Goal: Information Seeking & Learning: Understand process/instructions

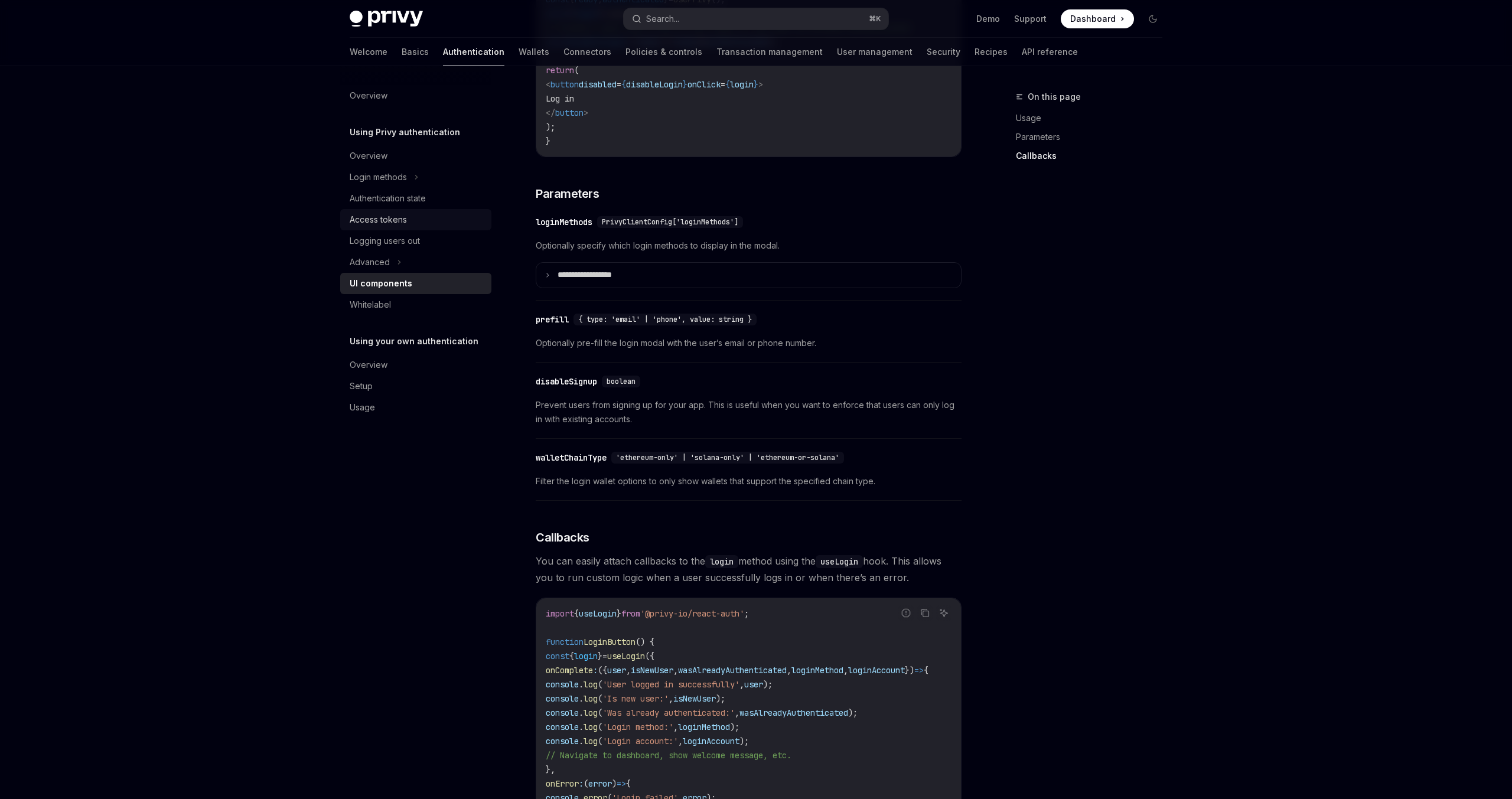
drag, startPoint x: 0, startPoint y: 0, endPoint x: 422, endPoint y: 221, distance: 476.4
click at [422, 221] on div "Access tokens" at bounding box center [417, 219] width 135 height 14
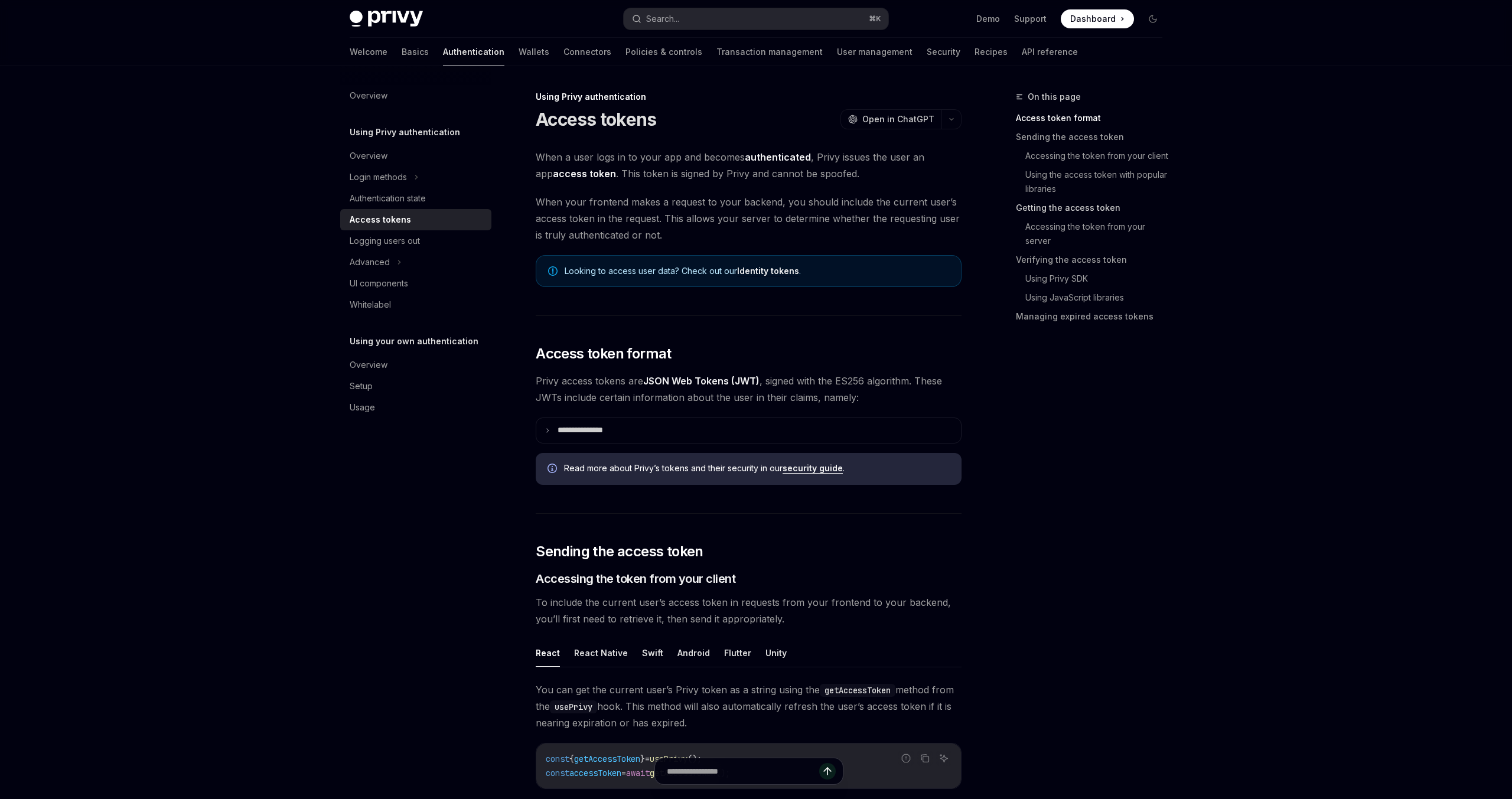
click at [1062, 205] on link "Getting the access token" at bounding box center [1093, 208] width 156 height 19
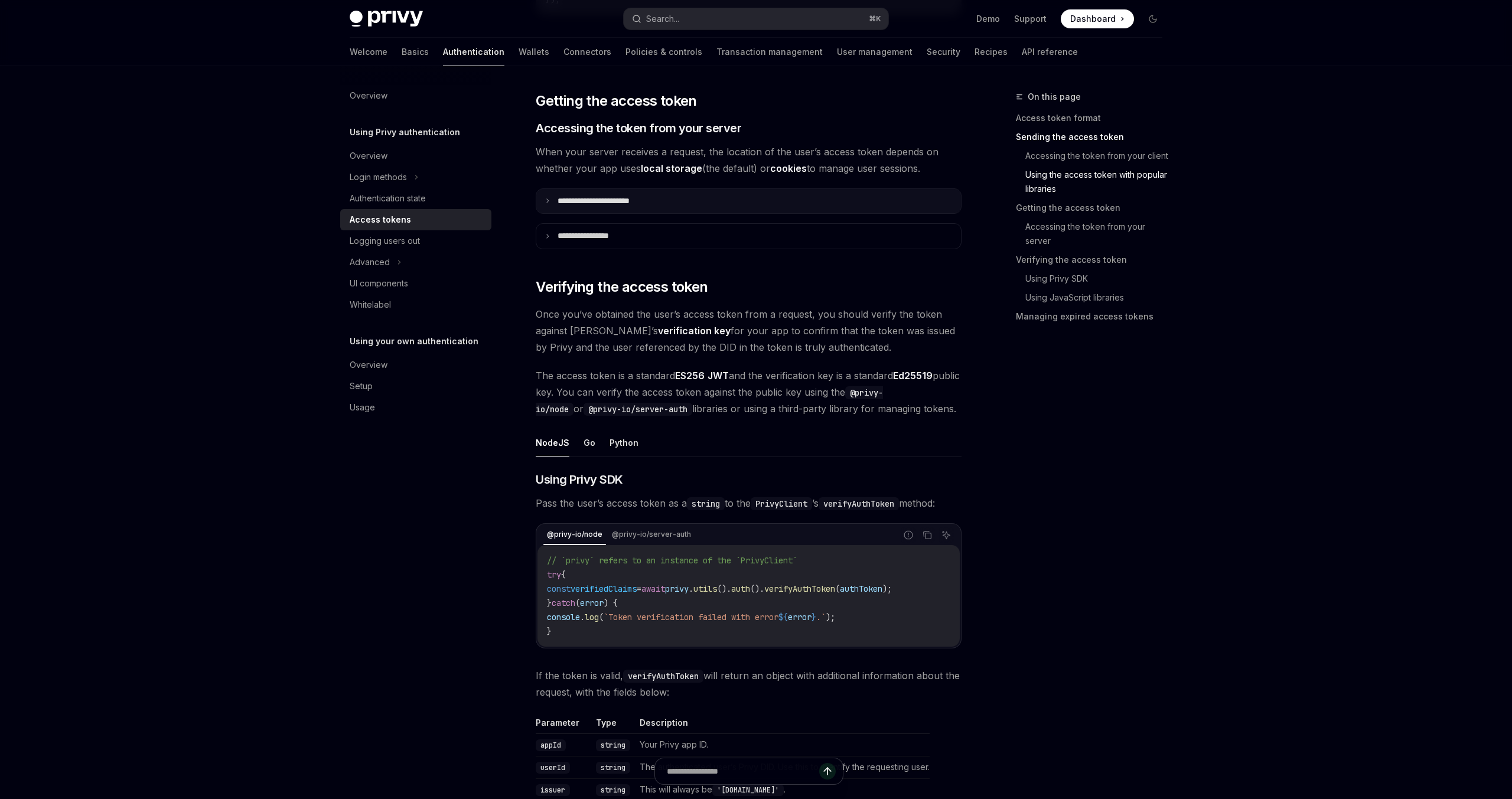
scroll to position [1486, 0]
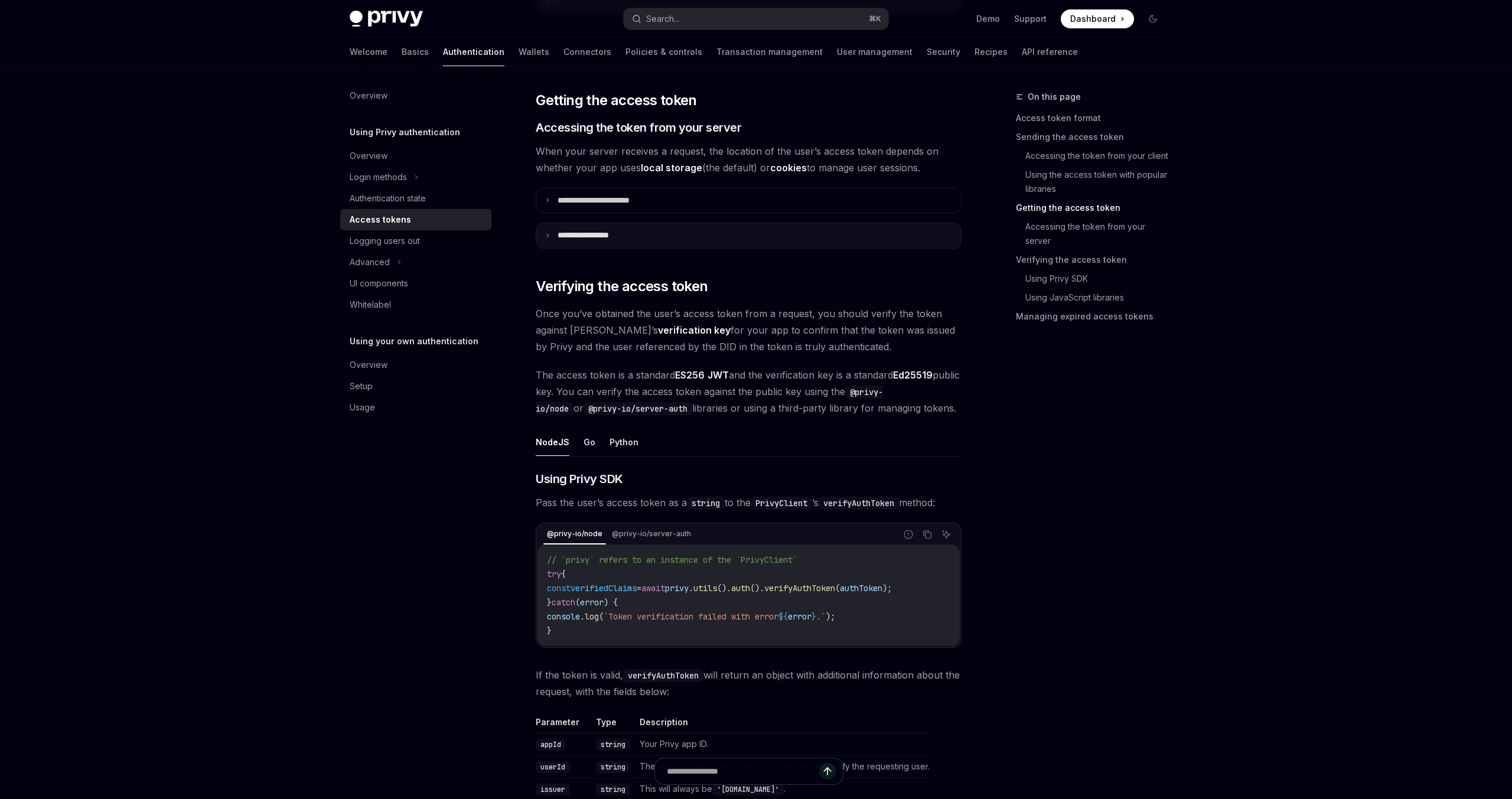
click at [616, 227] on summary "**********" at bounding box center [748, 235] width 425 height 25
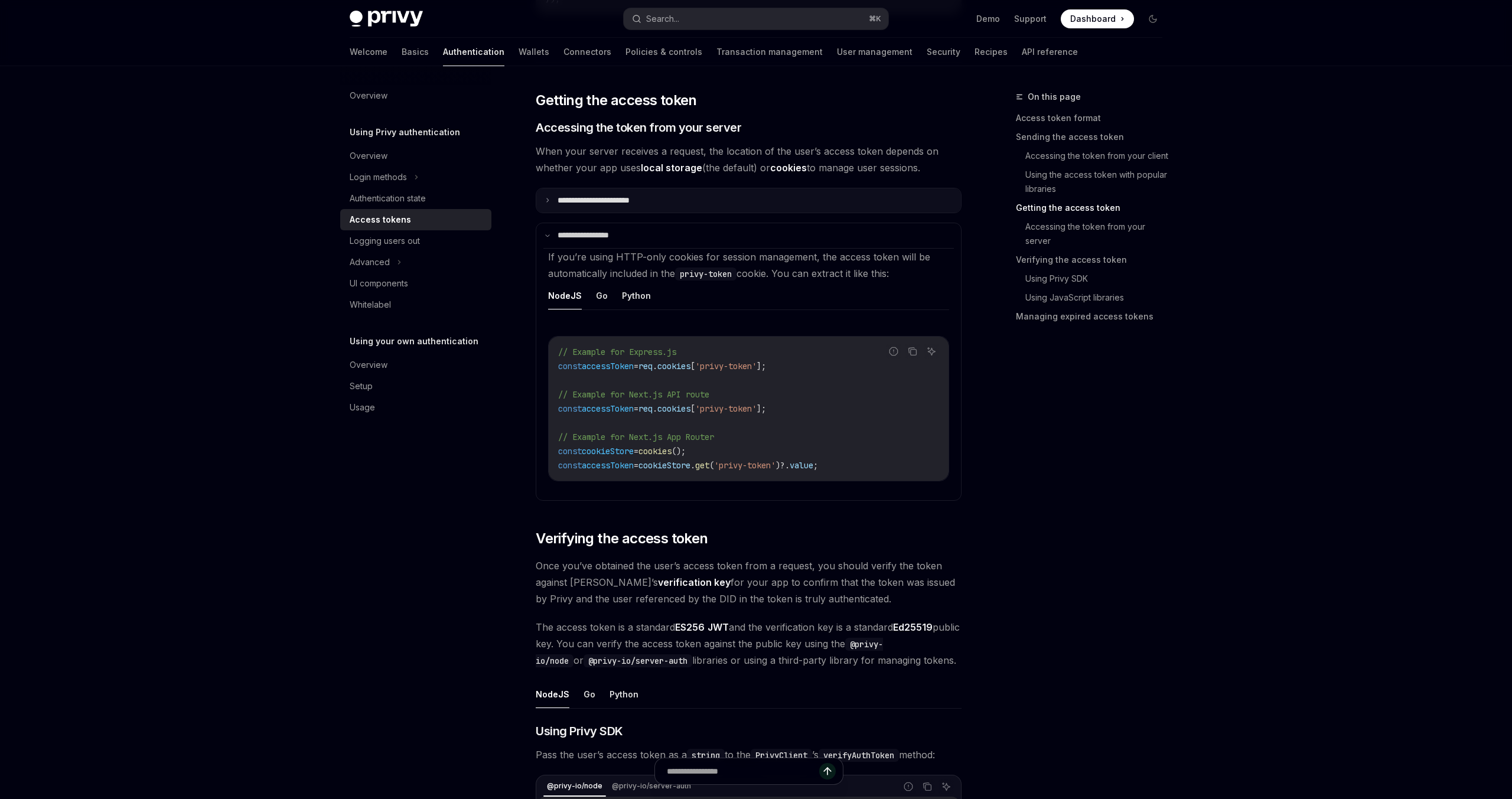
click at [644, 210] on summary "**********" at bounding box center [748, 201] width 425 height 25
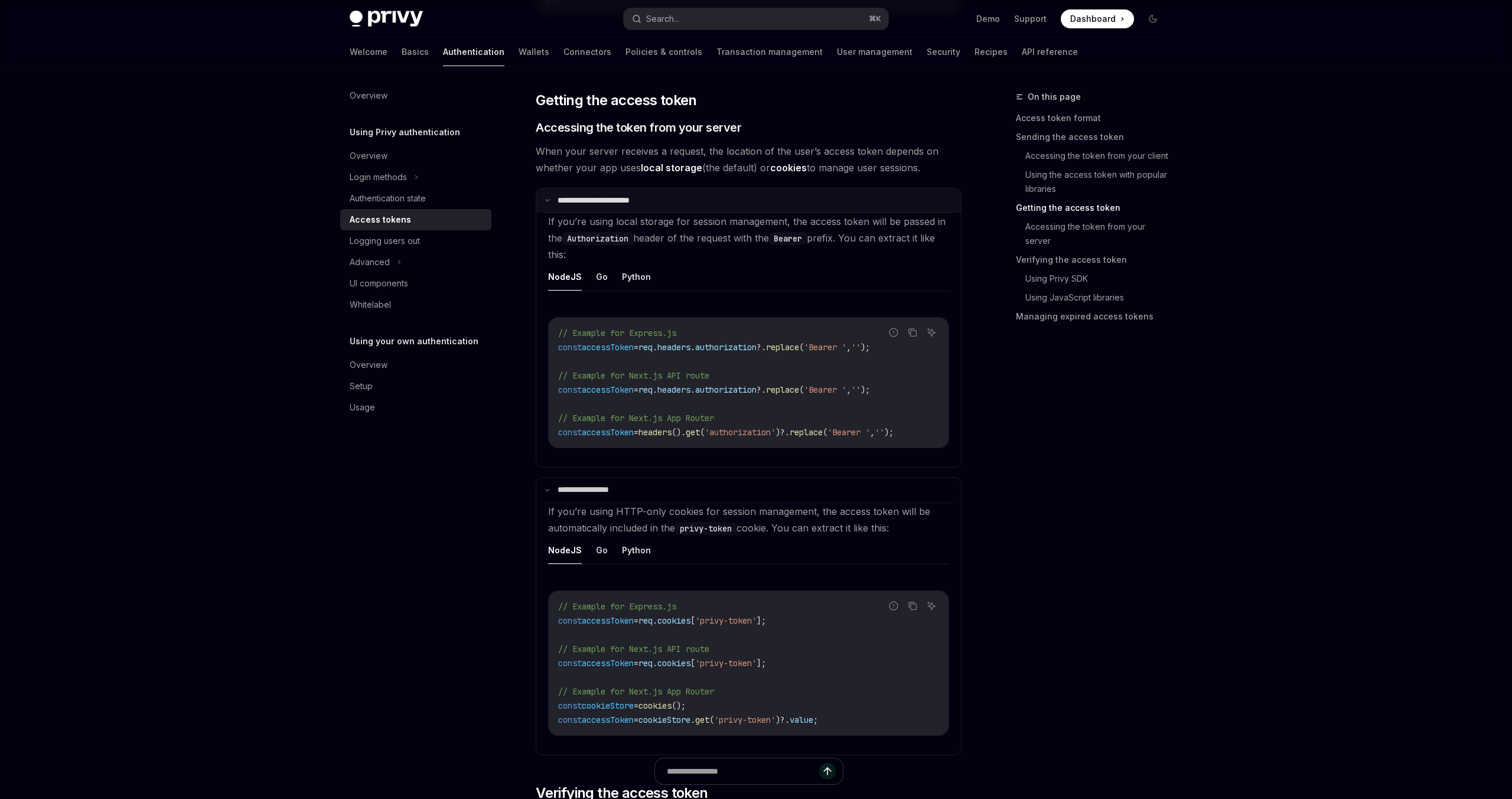
click at [644, 210] on summary "**********" at bounding box center [748, 201] width 425 height 25
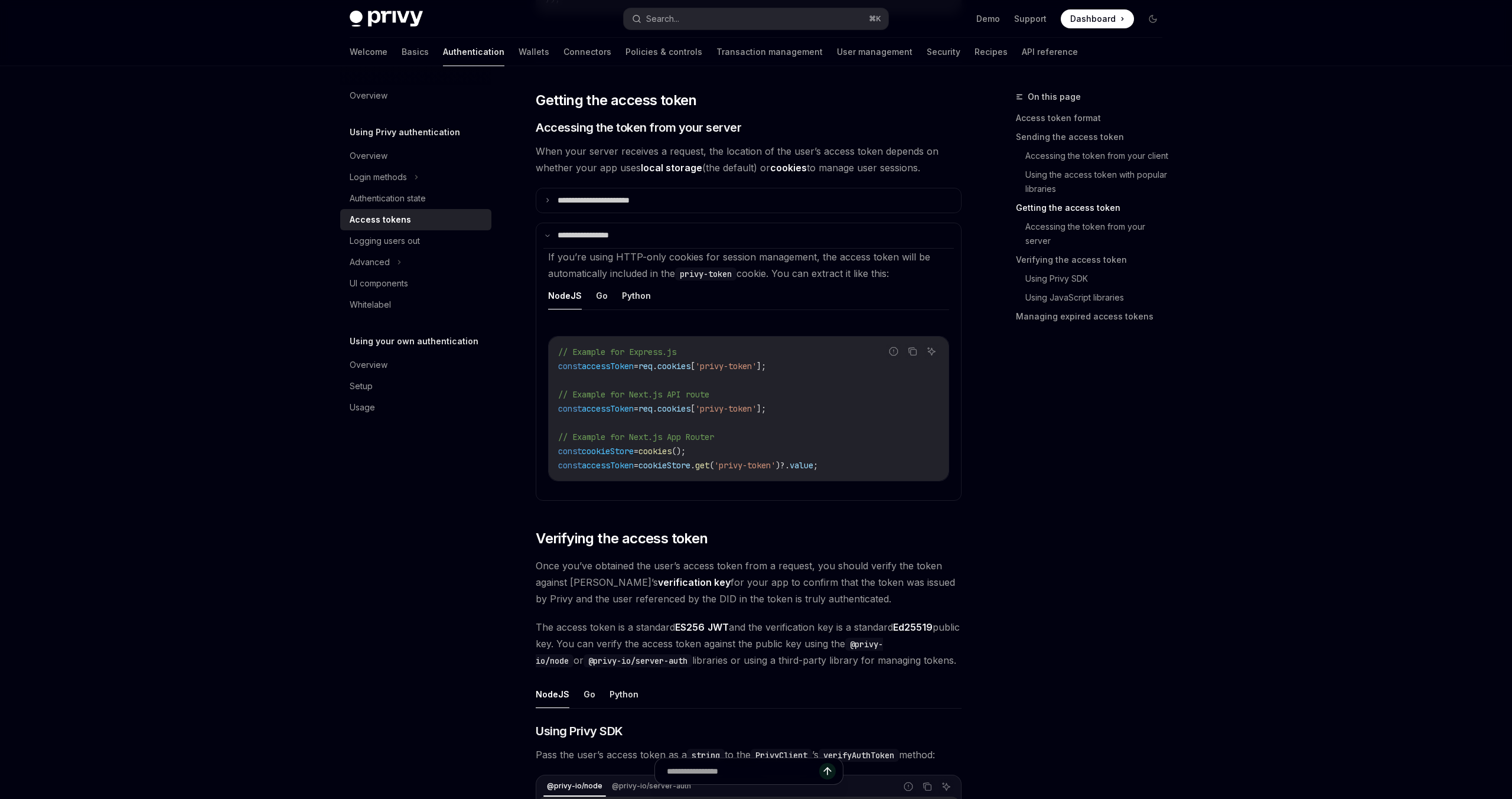
click at [434, 513] on div "Overview Using Privy authentication Overview Login methods Authentication state…" at bounding box center [425, 432] width 170 height 733
click at [837, 58] on link "User management" at bounding box center [875, 52] width 76 height 29
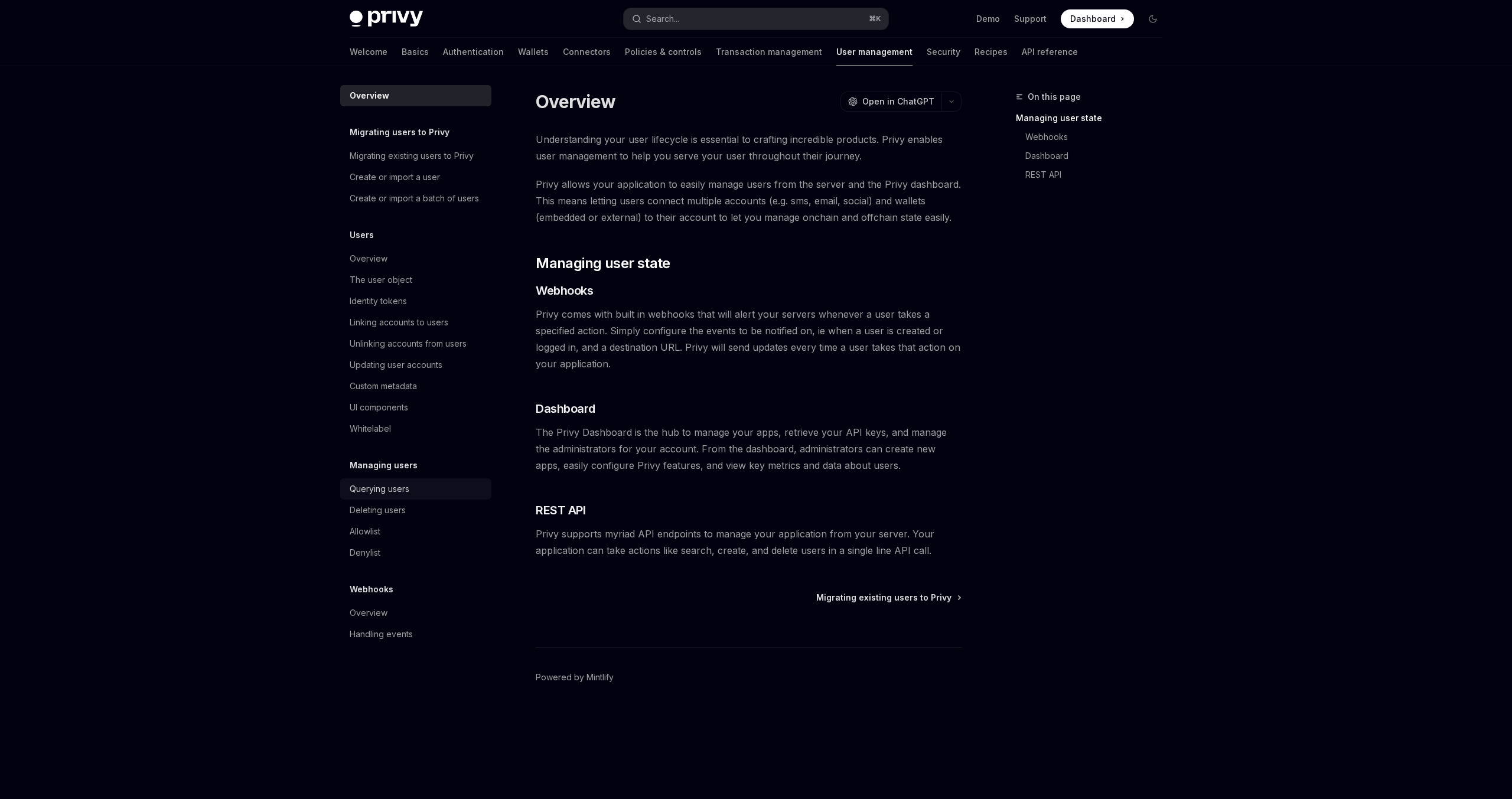
click at [389, 499] on link "Querying users" at bounding box center [416, 489] width 151 height 21
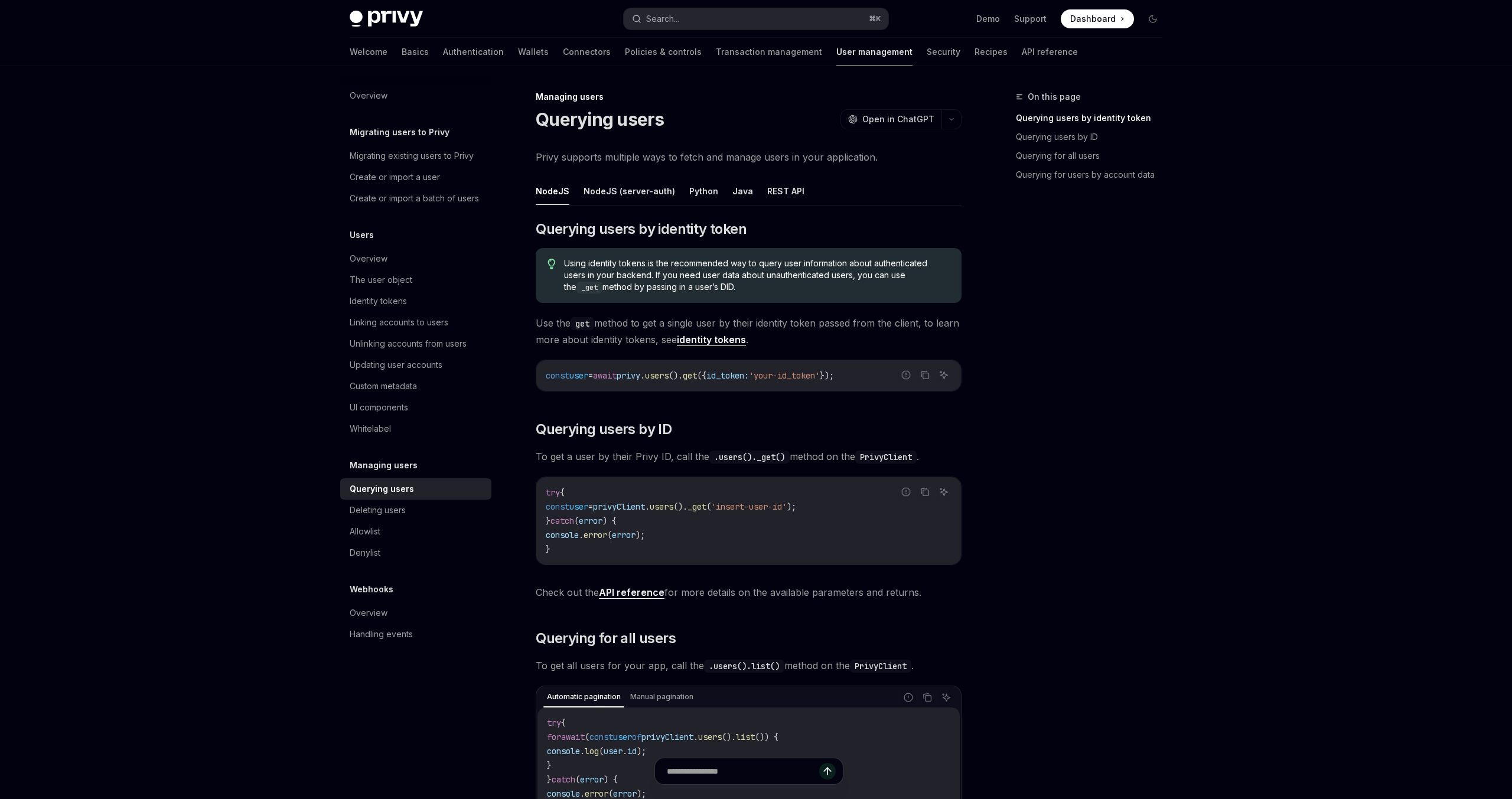
click at [746, 337] on link "identity tokens" at bounding box center [711, 339] width 69 height 13
type textarea "*"
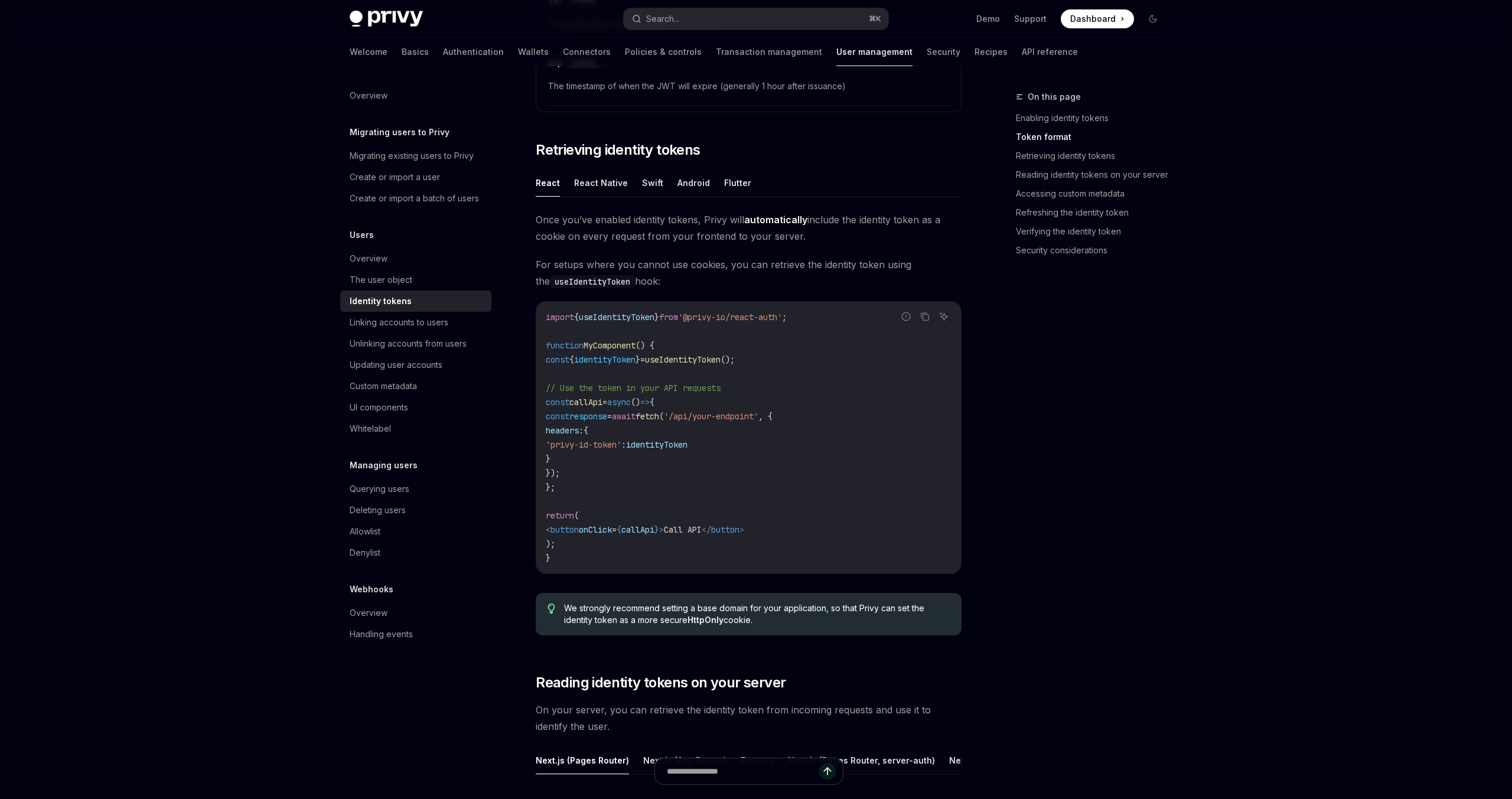
scroll to position [755, 0]
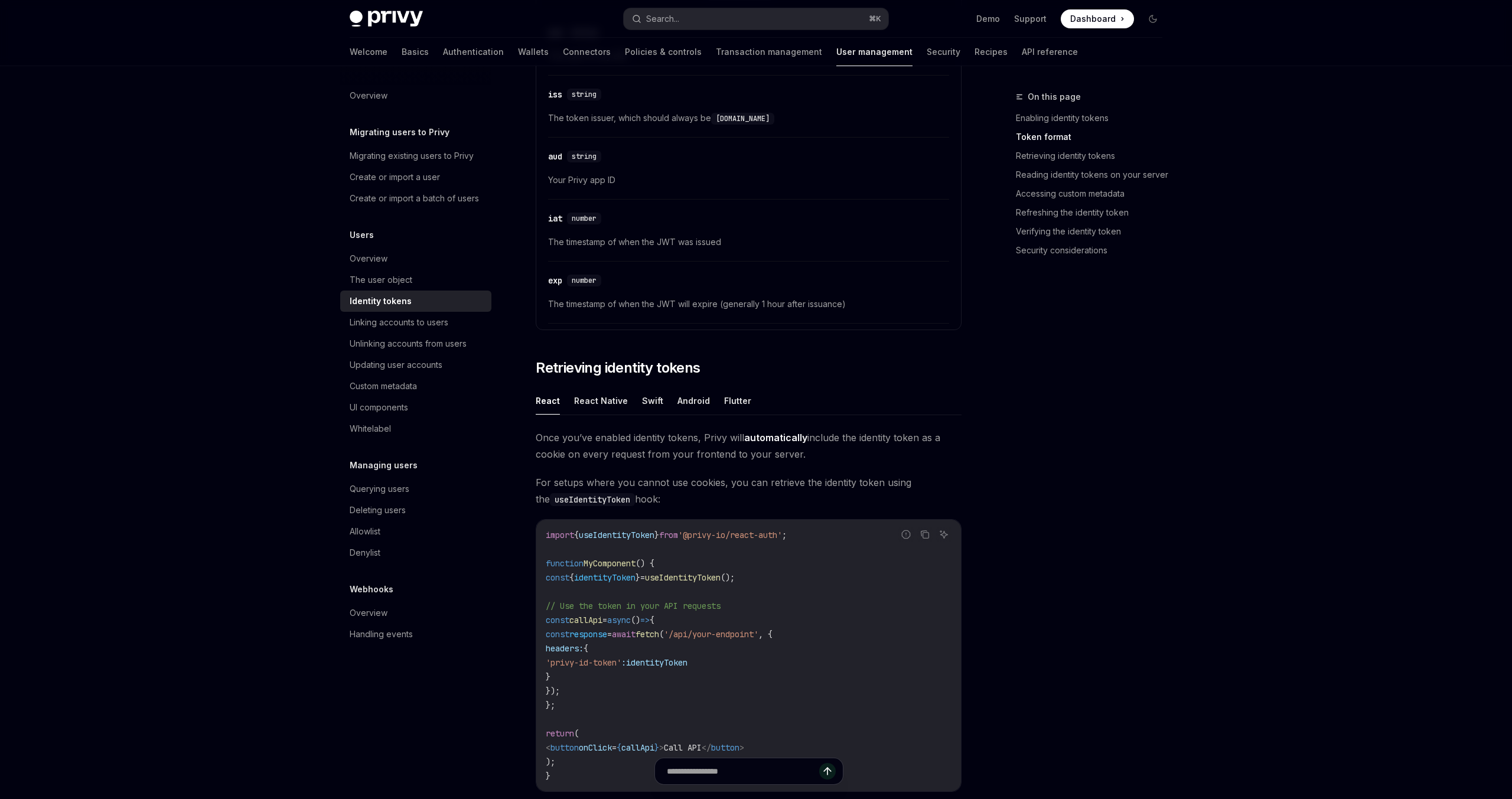
click at [709, 467] on div "Once you’ve enabled identity tokens, Privy will automatically include the ident…" at bounding box center [748, 646] width 426 height 433
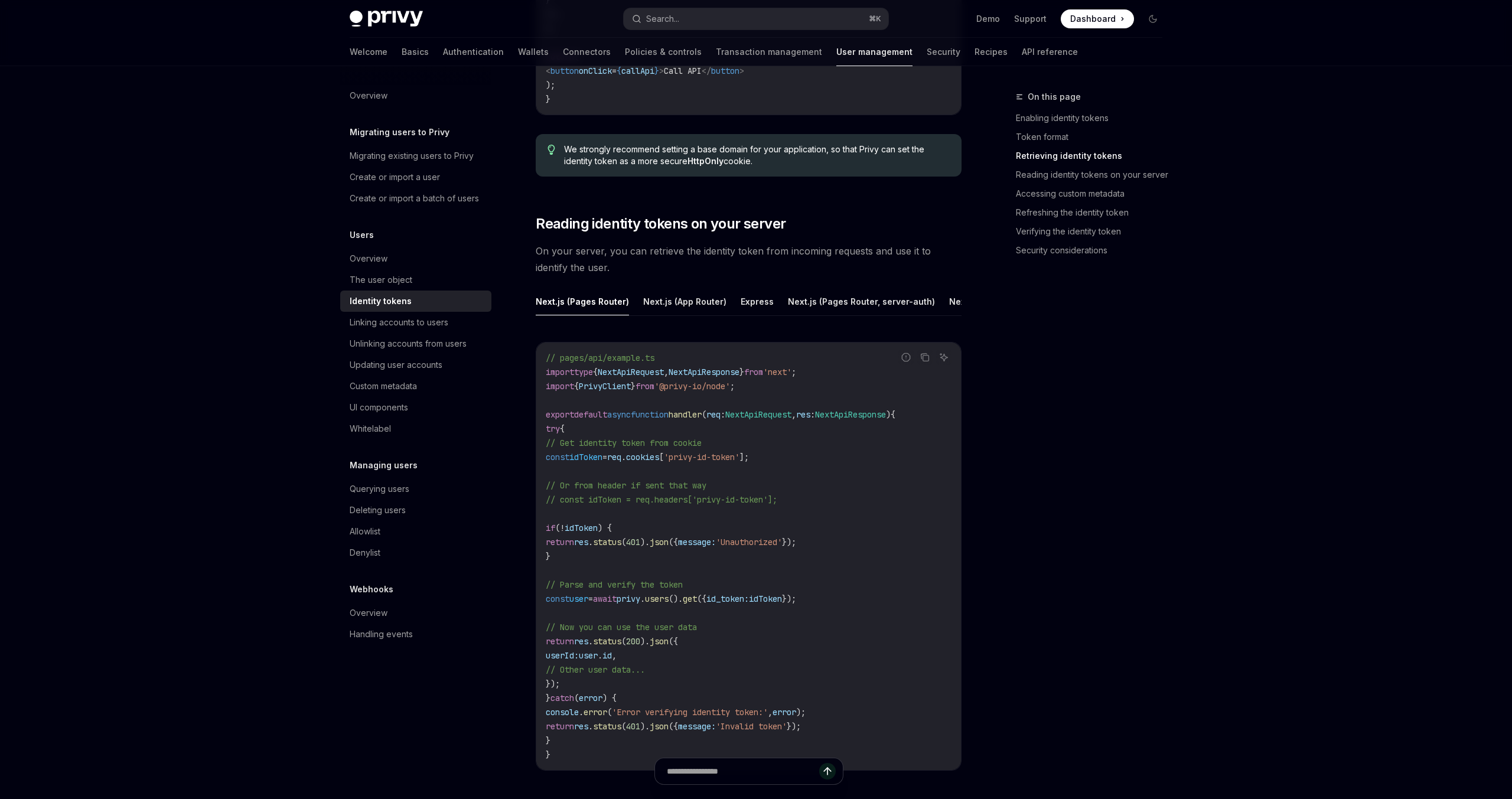
scroll to position [1457, 0]
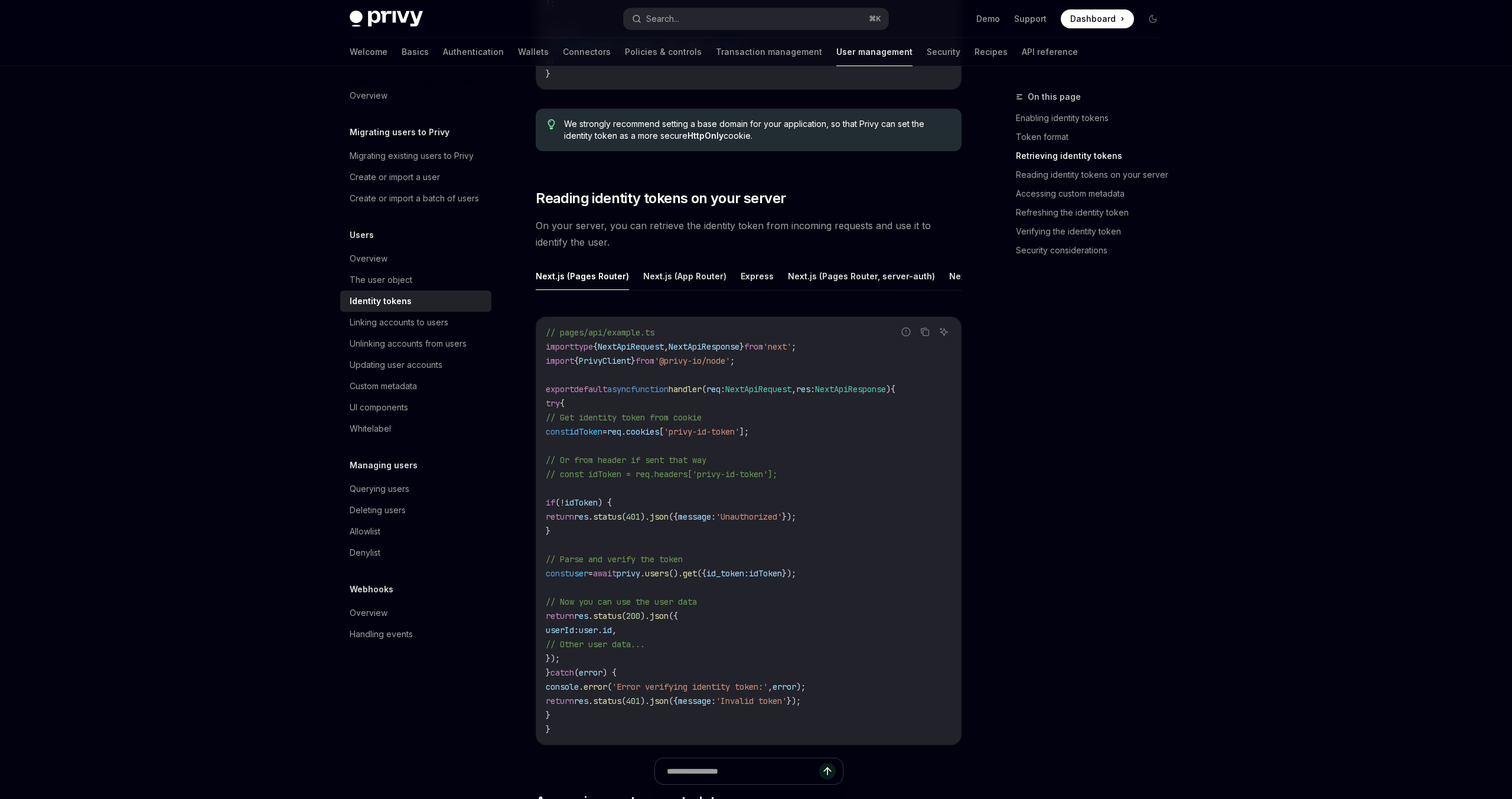
click at [739, 434] on span "'privy-id-token'" at bounding box center [702, 432] width 76 height 11
drag, startPoint x: 709, startPoint y: 433, endPoint x: 779, endPoint y: 434, distance: 70.0
click at [739, 434] on span "'privy-id-token'" at bounding box center [702, 432] width 76 height 11
copy span "privy-id-token"
click at [824, 456] on code "// pages/api/example.ts import type { NextApiRequest , NextApiResponse } from '…" at bounding box center [748, 531] width 406 height 411
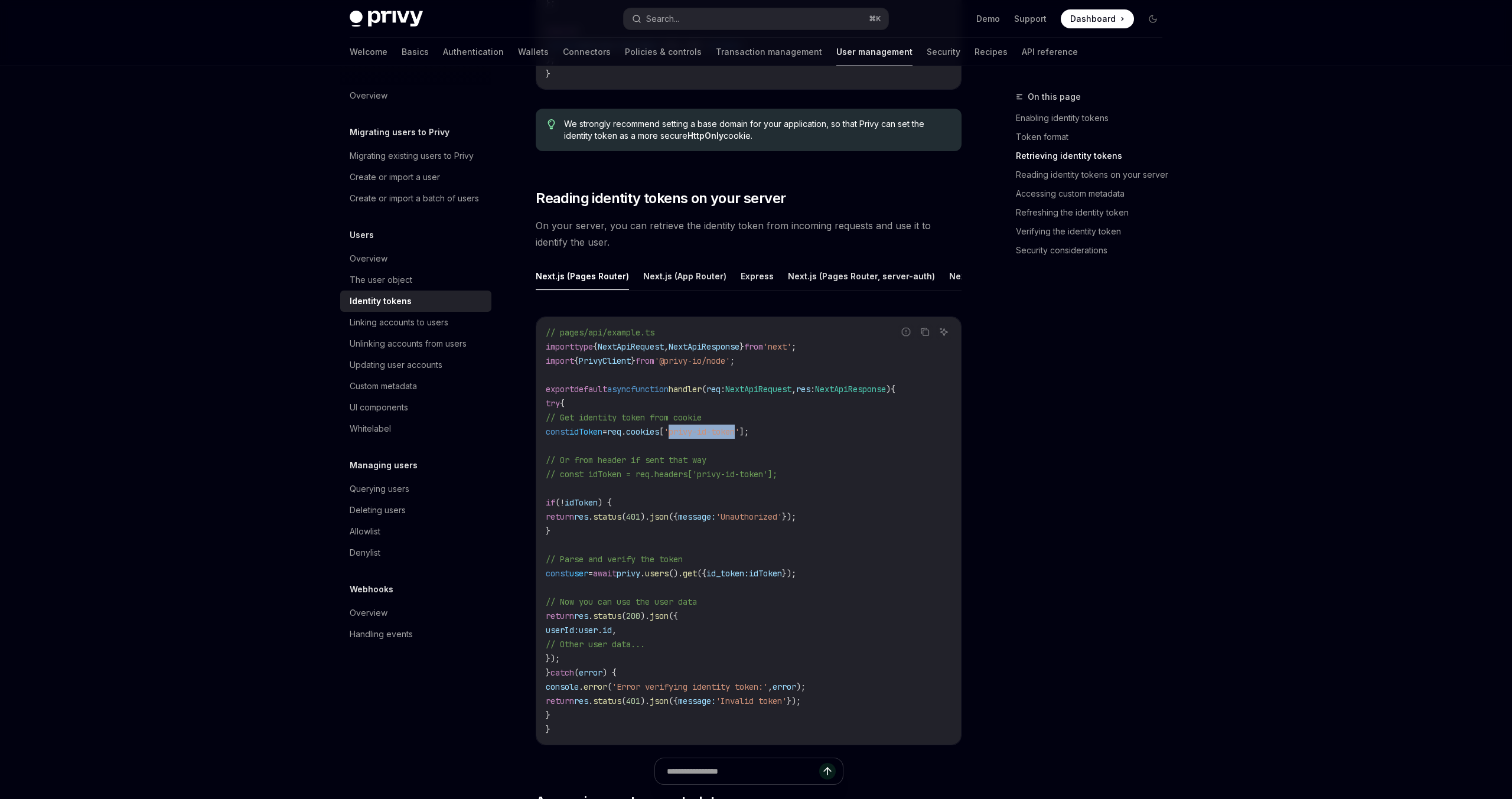
drag, startPoint x: 710, startPoint y: 433, endPoint x: 779, endPoint y: 433, distance: 69.0
click at [739, 433] on span "'privy-id-token'" at bounding box center [702, 432] width 76 height 11
copy span "privy-id-token"
click at [613, 306] on div "Report incorrect code Copy Ask AI // pages/api/example.ts import type { NextApi…" at bounding box center [748, 535] width 426 height 460
click at [620, 539] on code "// pages/api/example.ts import type { NextApiRequest , NextApiResponse } from '…" at bounding box center [748, 531] width 406 height 411
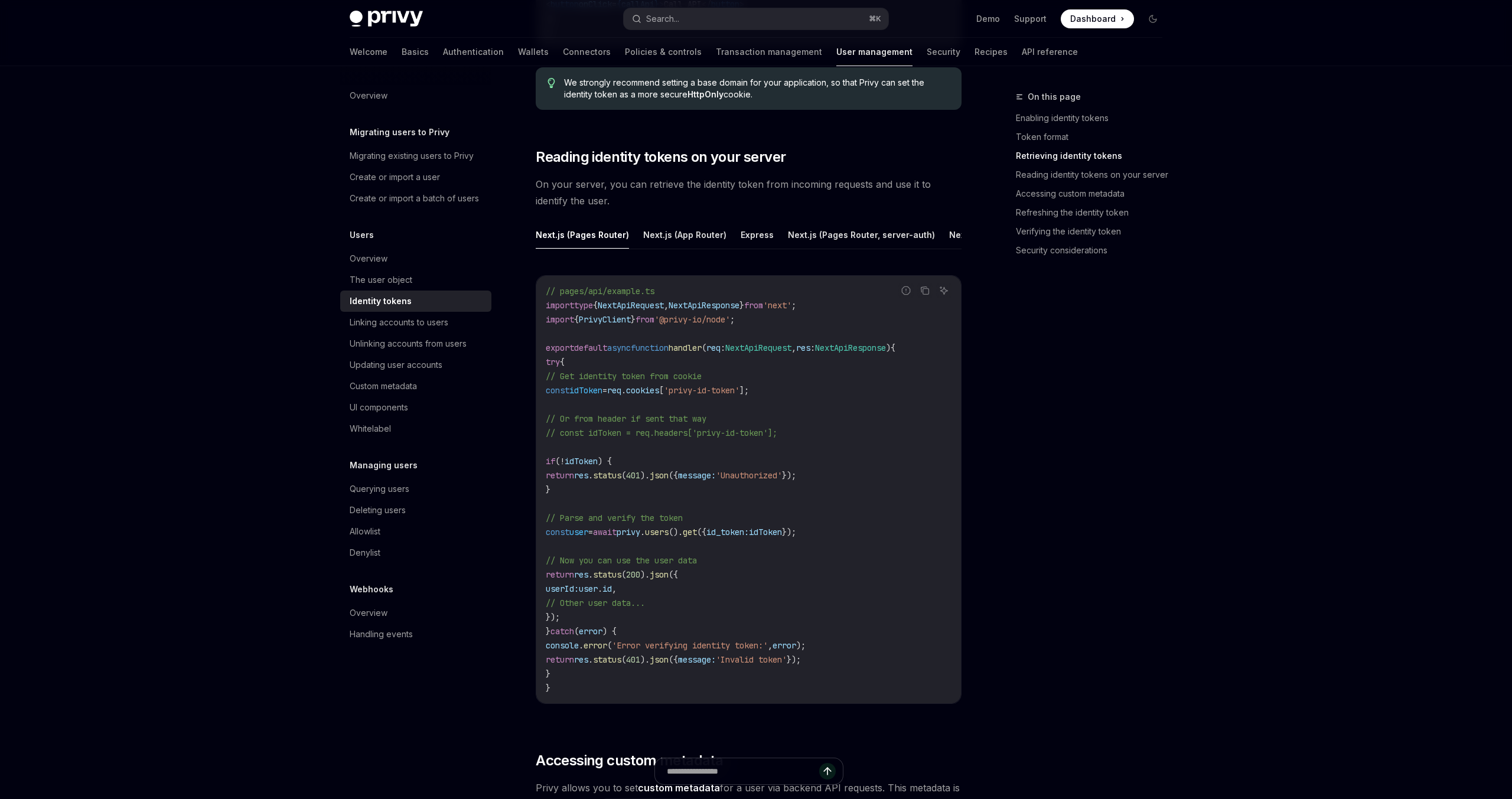
scroll to position [1522, 0]
